Goal: Navigation & Orientation: Understand site structure

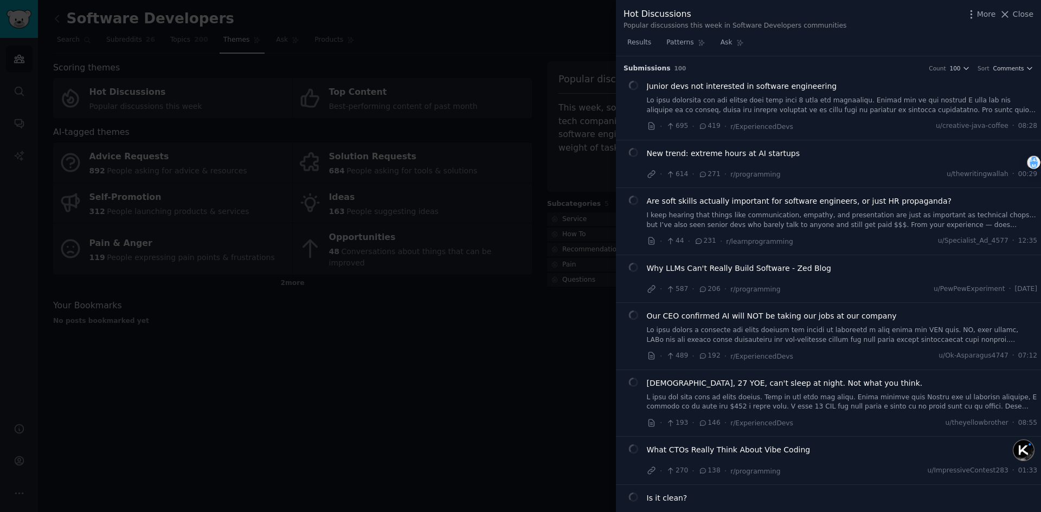
click at [434, 359] on div at bounding box center [520, 256] width 1041 height 512
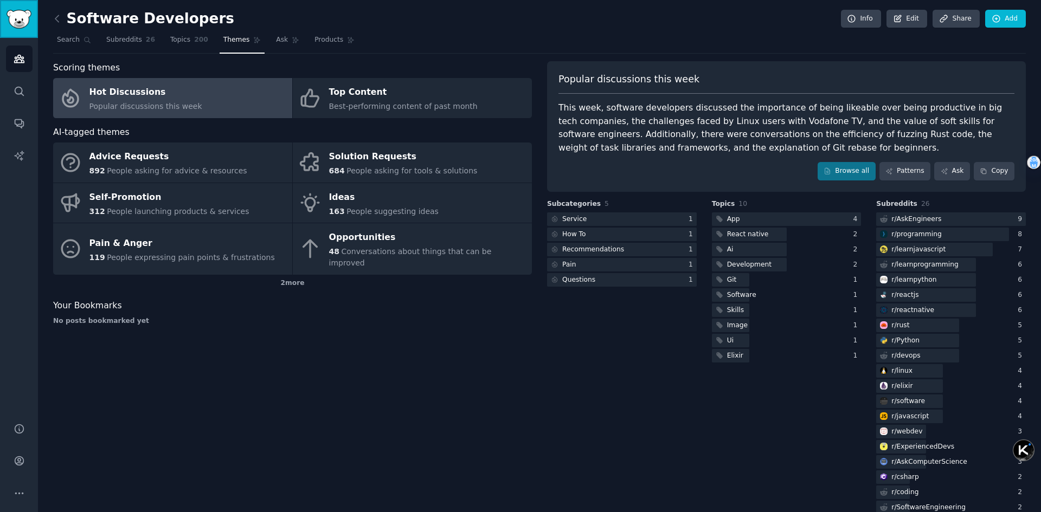
click at [10, 17] on img "Sidebar" at bounding box center [19, 19] width 25 height 19
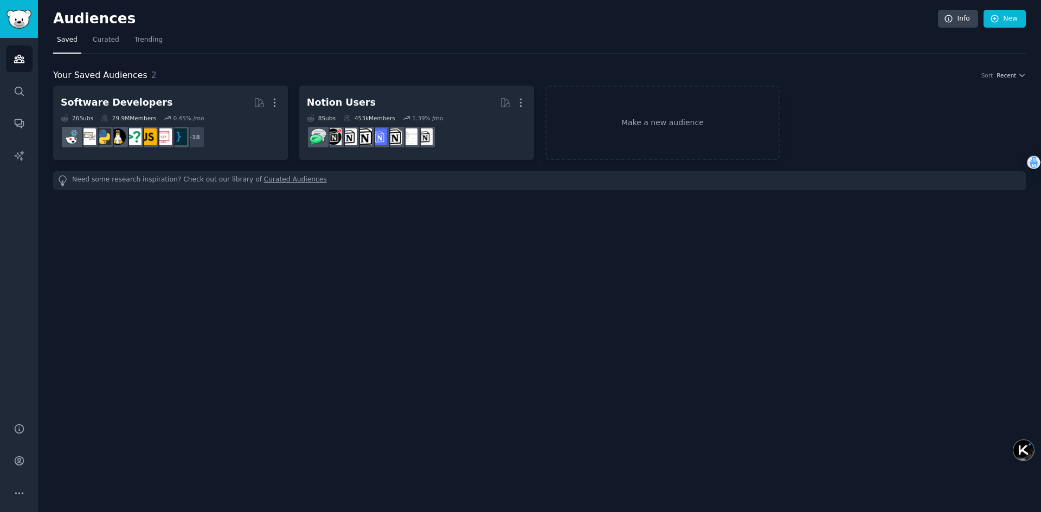
click at [84, 20] on h2 "Audiences" at bounding box center [495, 18] width 885 height 17
click at [15, 21] on img "Sidebar" at bounding box center [19, 19] width 25 height 19
click at [21, 95] on icon "Sidebar" at bounding box center [19, 91] width 11 height 11
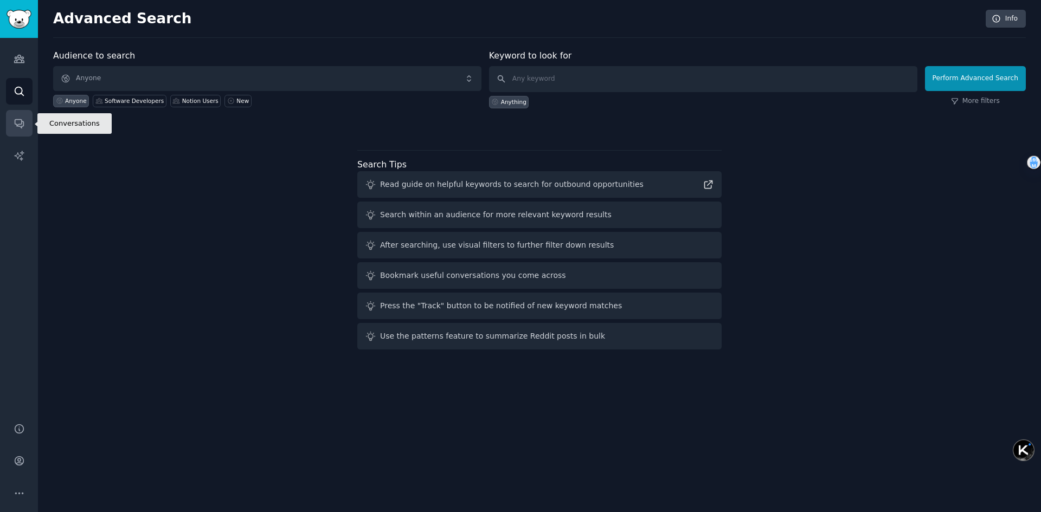
click at [22, 115] on link "Conversations" at bounding box center [19, 123] width 27 height 27
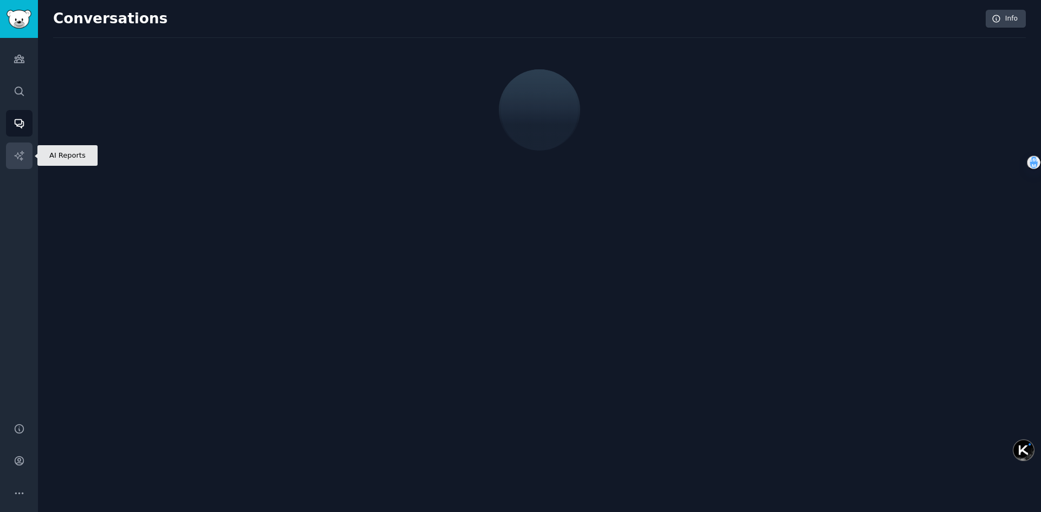
click at [25, 144] on link "AI Reports" at bounding box center [19, 156] width 27 height 27
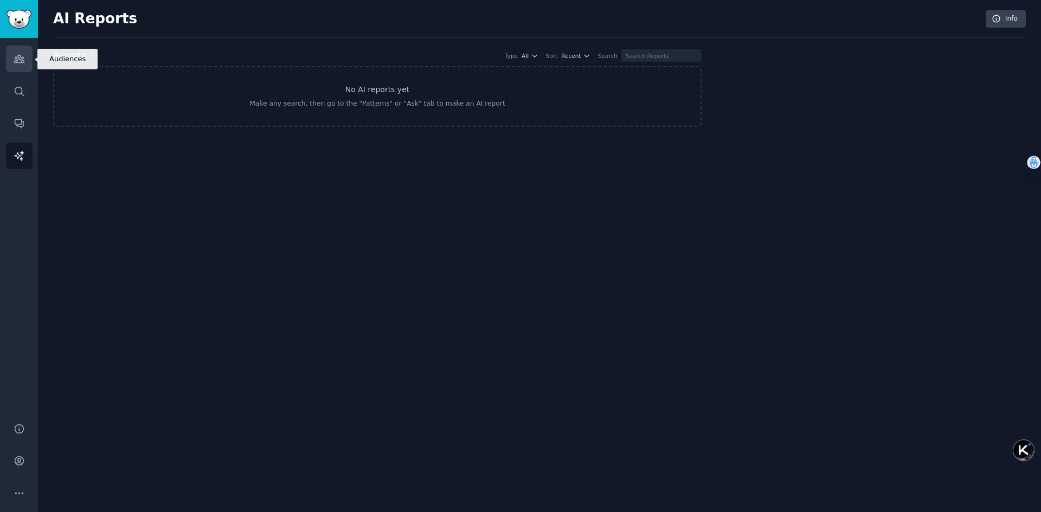
click at [17, 60] on icon "Sidebar" at bounding box center [19, 58] width 11 height 11
